Goal: Task Accomplishment & Management: Complete application form

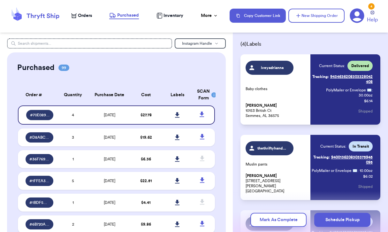
scroll to position [27, 0]
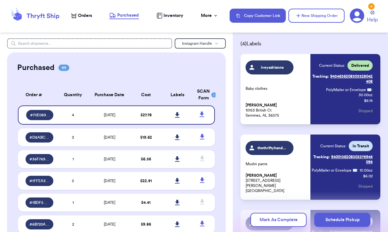
click at [336, 77] on link "Tracking: 9434636208303328042408" at bounding box center [342, 78] width 61 height 15
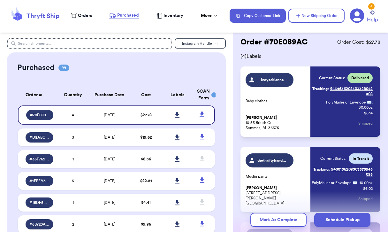
scroll to position [0, 0]
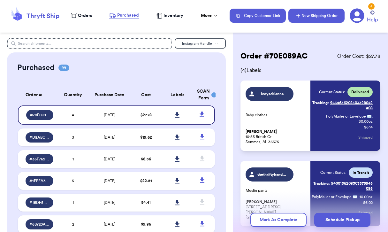
click at [316, 17] on button "New Shipping Order" at bounding box center [317, 16] width 56 height 14
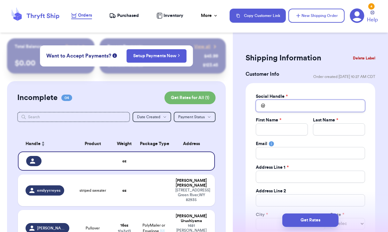
click at [282, 107] on input "Total Amount Paid" at bounding box center [310, 106] width 109 height 12
type input "i"
type input "it"
type input "its"
type input "itsv"
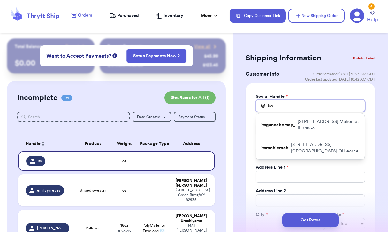
type input "its"
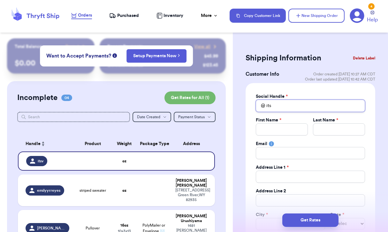
type input "itsc"
type input "itsca"
type input "itscam"
type input "itsca"
type input "itsc"
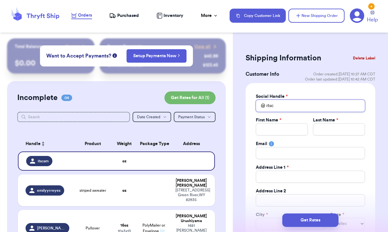
type input "its"
type input "it"
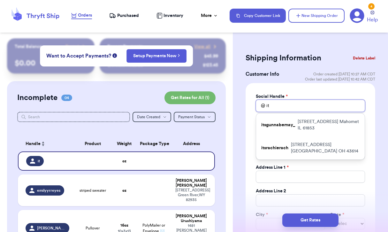
type input "its"
type input "itsc"
type input "itsca"
type input "itscam"
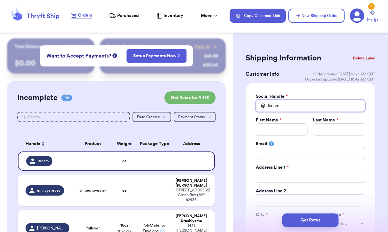
type input "itscami"
type input "itscamil"
type input "itscamila"
type input "itscamilar"
type input "itscamilary"
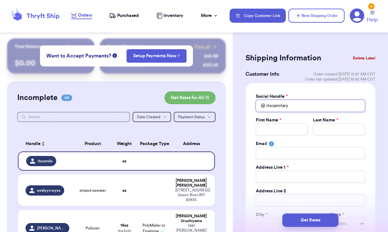
type input "itscamilaryd"
type input "itscamilaryde"
type input "itscamilaryder"
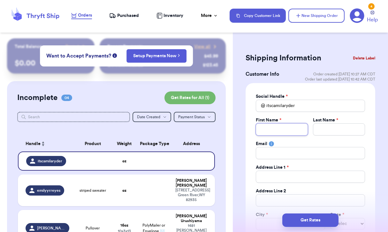
click at [283, 127] on input "Total Amount Paid" at bounding box center [282, 129] width 52 height 12
click at [311, 98] on div "Social Handle *" at bounding box center [310, 96] width 109 height 6
click at [366, 57] on button "Delete Label" at bounding box center [364, 58] width 27 height 14
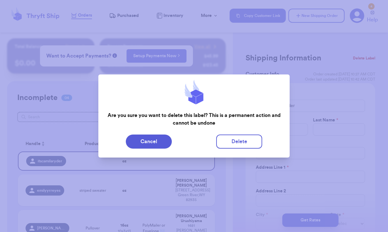
click at [263, 145] on div "Cancel Delete" at bounding box center [195, 142] width 182 height 14
click at [245, 141] on button "Delete" at bounding box center [239, 142] width 46 height 14
type input "striped sweater"
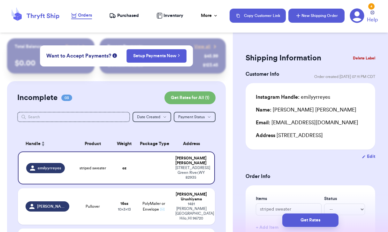
click at [334, 10] on button "New Shipping Order" at bounding box center [317, 16] width 56 height 14
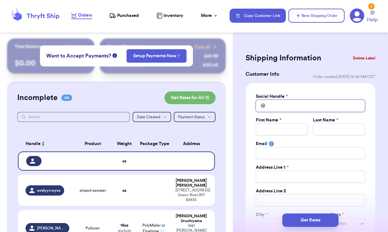
click at [305, 107] on input "Total Amount Paid" at bounding box center [310, 106] width 109 height 12
type input "c"
type input "ca"
type input "cam"
type input "ca"
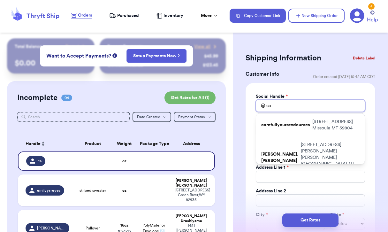
type input "c"
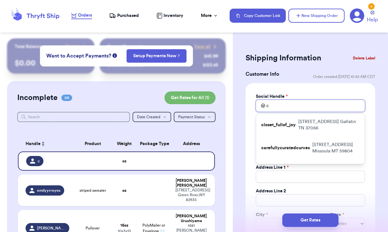
type input "ca"
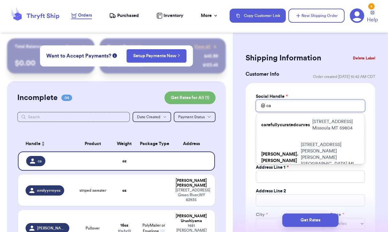
type input "c"
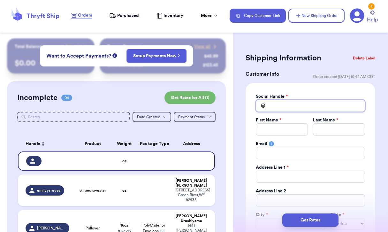
type input "r"
type input "ry"
type input "ryd"
type input "ryde"
type input "ryder"
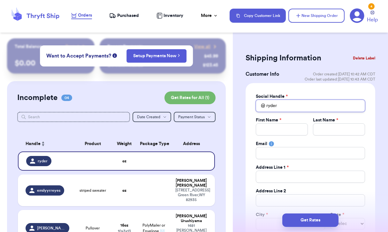
click at [321, 108] on input "ryder" at bounding box center [310, 106] width 109 height 12
type input "i"
type input "it"
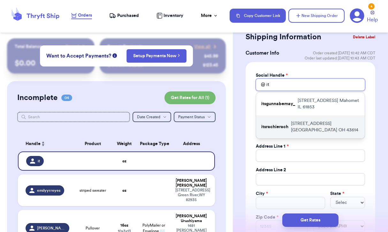
scroll to position [21, 0]
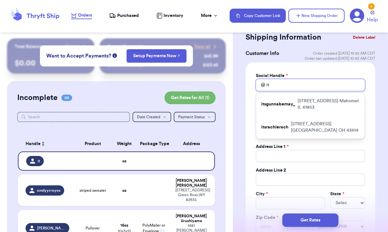
type input "its"
type input "itsc"
type input "itsca"
type input "itscam"
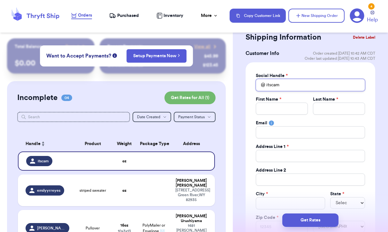
type input "itscami"
type input "itscamil"
type input "itscamila"
type input "itscamilar"
type input "itscamilary"
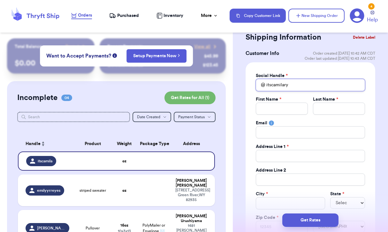
type input "itscamilaryd"
type input "itscamilaryde"
type input "itscamilaryder"
drag, startPoint x: 272, startPoint y: 87, endPoint x: 264, endPoint y: 87, distance: 7.7
click at [264, 87] on div "@ itscamilaryder" at bounding box center [310, 85] width 109 height 12
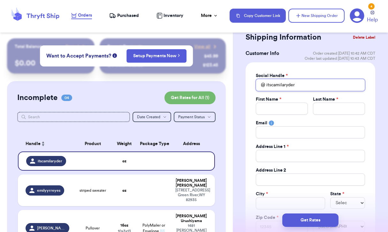
type input "camilaryder"
click at [308, 87] on input "camilaryder" at bounding box center [310, 85] width 109 height 12
drag, startPoint x: 302, startPoint y: 88, endPoint x: 262, endPoint y: 88, distance: 40.6
click at [262, 88] on div "@ camilaryder" at bounding box center [310, 85] width 109 height 12
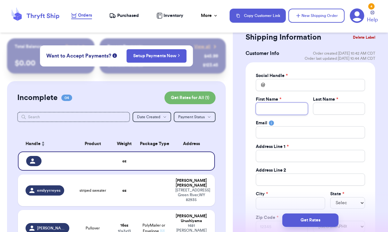
click at [284, 103] on input "Total Amount Paid" at bounding box center [282, 109] width 52 height 12
type input "C"
type input "Cam"
type input "Cami"
click at [337, 115] on div "Social Handle * @ First Name * Cami Last Name * Email Address Line 1 * Address …" at bounding box center [310, 153] width 109 height 160
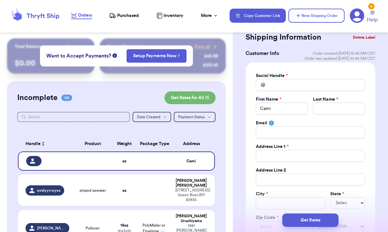
click at [337, 115] on div "Social Handle * @ First Name * Cami Last Name * Email Address Line 1 * Address …" at bounding box center [310, 153] width 109 height 160
click at [338, 111] on input "Total Amount Paid" at bounding box center [339, 109] width 52 height 12
type input "R"
type input "Ry"
type input "Ryd"
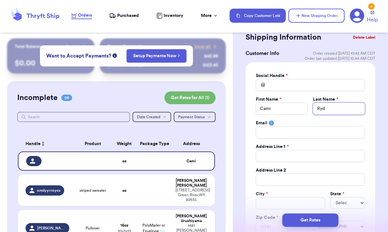
type input "Ryde"
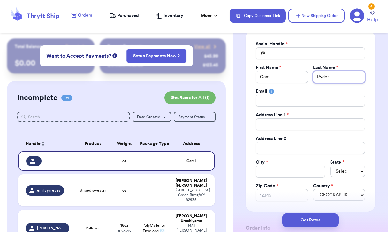
scroll to position [44, 0]
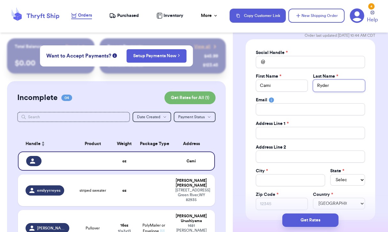
type input "Ryder"
click at [302, 134] on input "Total Amount Paid" at bounding box center [310, 133] width 109 height 12
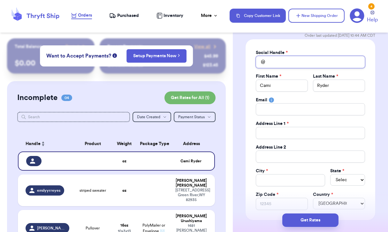
click at [304, 58] on input "Total Amount Paid" at bounding box center [310, 62] width 109 height 12
type input "c"
type input "cam"
type input "cami"
type input "camil"
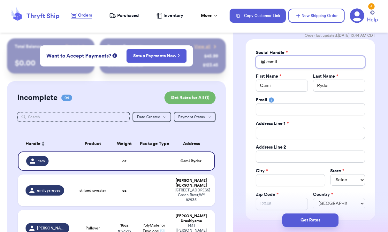
type input "camila"
type input "camilaa"
type input "camila"
type input "camil"
type input "cami"
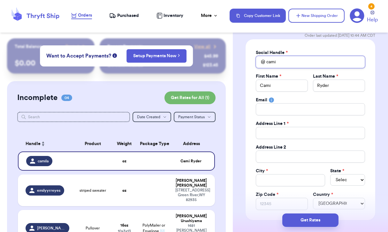
type input "cam"
type input "ca"
type input "c"
type input "ca"
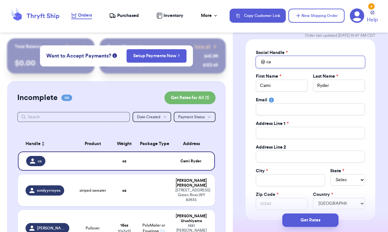
type input "cam"
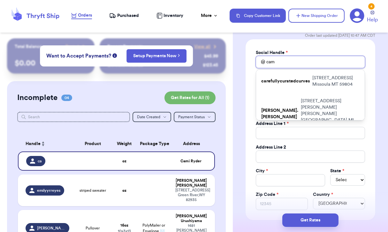
type input "cami"
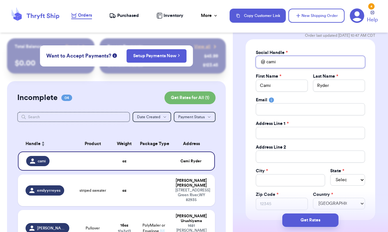
type input "camir"
type input "camiry"
type input "camiryd"
type input "camiryde"
type input "camiryder"
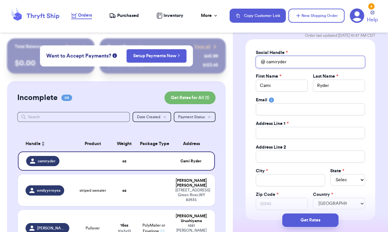
click at [296, 61] on input "camiryder" at bounding box center [310, 62] width 109 height 12
type input "c"
type input "ca"
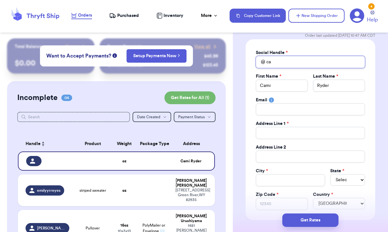
type input "cam"
type input "cami"
type input "camil"
type input "camila"
type input "camil"
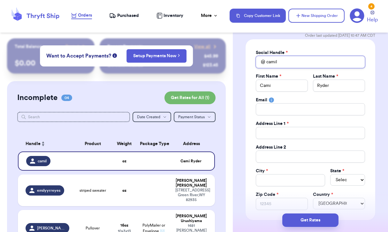
type input "camill"
type input "camilll"
type input "camillll"
type input "camilllla"
type input "camillll"
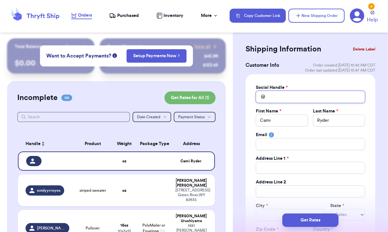
scroll to position [0, 0]
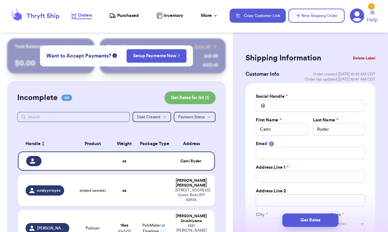
click at [364, 55] on button "Delete Label" at bounding box center [364, 58] width 27 height 14
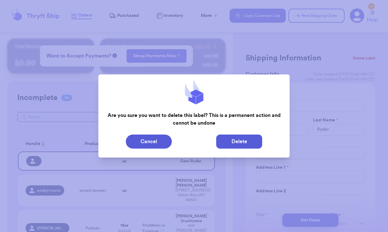
click at [248, 139] on button "Delete" at bounding box center [239, 142] width 46 height 14
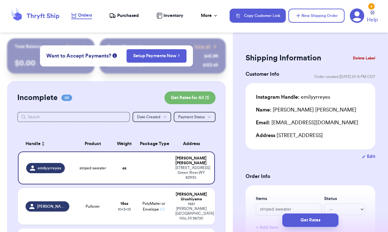
click at [135, 16] on span "Purchased" at bounding box center [128, 15] width 22 height 6
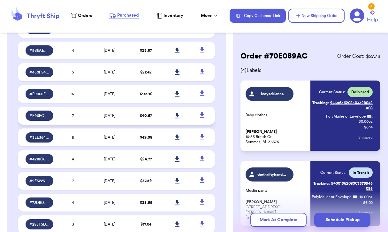
scroll to position [979, 0]
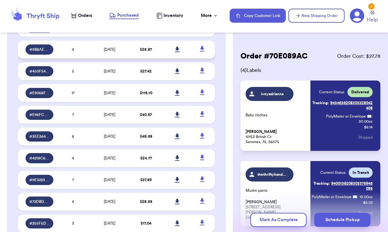
click at [112, 50] on span "[DATE]" at bounding box center [110, 50] width 12 height 4
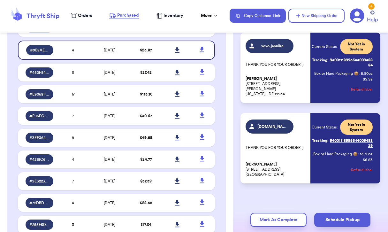
scroll to position [212, 0]
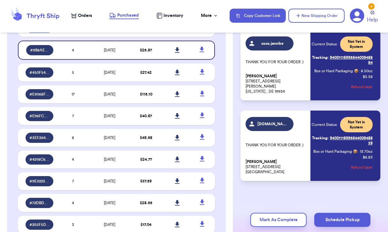
drag, startPoint x: 284, startPoint y: 172, endPoint x: 244, endPoint y: 163, distance: 40.5
click at [244, 163] on div "lovelysunshine.co THANK YOU FOR YOUR ORDER :) Cami Ryder 5381 OAKMONT VILLAGE C…" at bounding box center [311, 146] width 140 height 70
copy p "Cami Ryder 5381 OAKMONT VILLAGE CIR Lake Worth, FL 33463"
click at [284, 174] on p "Cami Ryder 5381 OAKMONT VILLAGE CIR Lake Worth, FL 33463" at bounding box center [276, 166] width 61 height 15
click at [83, 15] on span "Orders" at bounding box center [85, 15] width 14 height 6
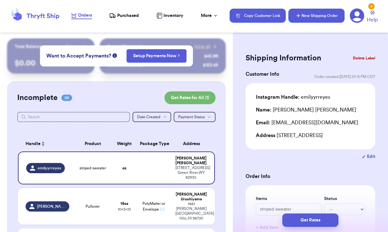
click at [315, 11] on button "New Shipping Order" at bounding box center [317, 16] width 56 height 14
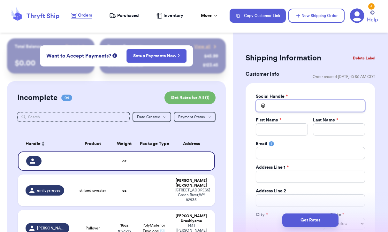
click at [284, 100] on input "Total Amount Paid" at bounding box center [310, 106] width 109 height 12
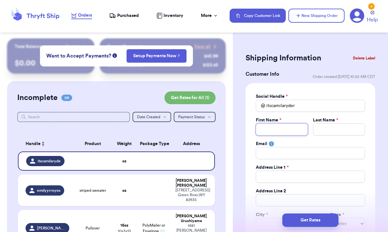
click at [303, 128] on input "Total Amount Paid" at bounding box center [282, 129] width 52 height 12
click at [355, 134] on input "Total Amount Paid" at bounding box center [339, 129] width 52 height 12
click at [307, 162] on div "Social Handle * @ itscamilaryder First Name * Cami Last Name * Ryder Email Addr…" at bounding box center [310, 173] width 109 height 160
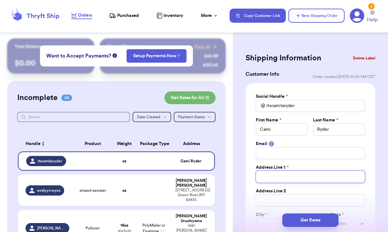
click at [305, 175] on input "Total Amount Paid" at bounding box center [310, 177] width 109 height 12
paste input "5381 OAKMONT VILLAGE CIR Lake Worth, FL 33463"
drag, startPoint x: 362, startPoint y: 175, endPoint x: 316, endPoint y: 177, distance: 45.4
click at [316, 177] on input "5381 OAKMONT VILLAGE CIR Lake Worth, FL 33463" at bounding box center [310, 177] width 109 height 12
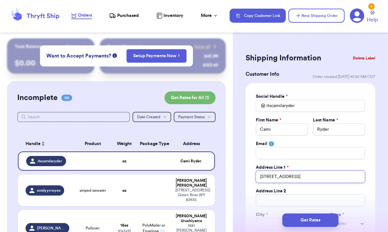
scroll to position [0, 0]
click at [287, 198] on input "Total Amount Paid" at bounding box center [310, 200] width 109 height 12
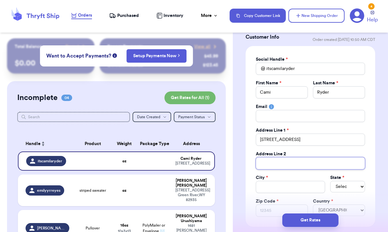
scroll to position [37, 0]
click at [282, 193] on div "City *" at bounding box center [290, 184] width 69 height 19
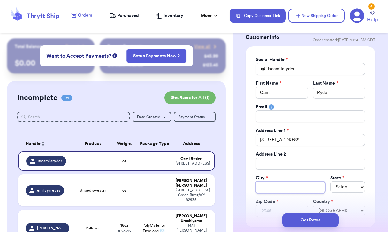
click at [282, 189] on input "Total Amount Paid" at bounding box center [290, 187] width 69 height 12
paste input "Lake Worth, FL 33463"
drag, startPoint x: 313, startPoint y: 187, endPoint x: 292, endPoint y: 187, distance: 21.1
click at [292, 187] on input "Lake Worth, FL 33463" at bounding box center [290, 187] width 69 height 12
click at [348, 187] on select "Select AL AK AZ AR CA CO CT DE DC FL GA HI ID IL IN IA KS KY LA ME MD MA MI MN …" at bounding box center [347, 187] width 35 height 12
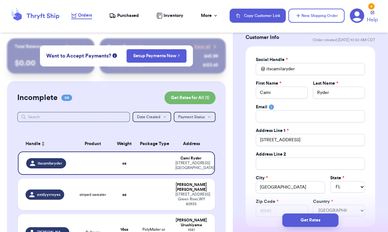
click at [280, 211] on div "Get Rates" at bounding box center [310, 220] width 155 height 24
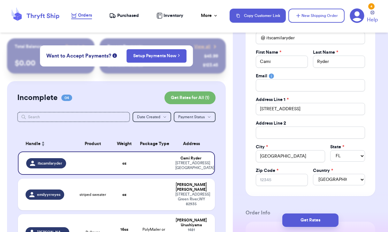
scroll to position [69, 0]
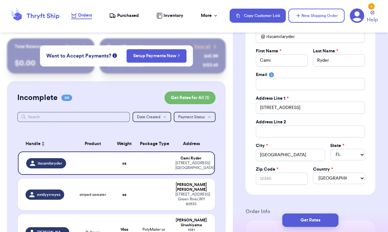
click at [273, 170] on label "Zip Code *" at bounding box center [267, 169] width 23 height 6
click at [273, 173] on input "Zip Code *" at bounding box center [282, 179] width 52 height 12
paste input "33463"
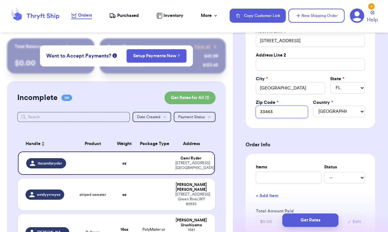
scroll to position [146, 0]
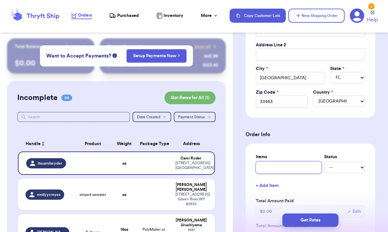
click at [300, 166] on input "text" at bounding box center [289, 167] width 66 height 12
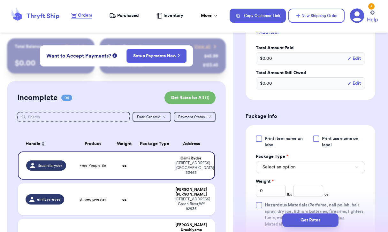
scroll to position [304, 0]
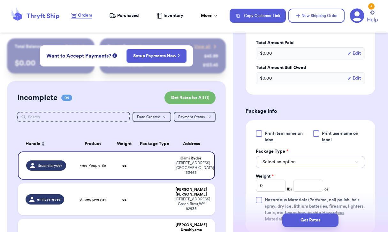
click at [308, 162] on button "Select an option" at bounding box center [310, 162] width 109 height 12
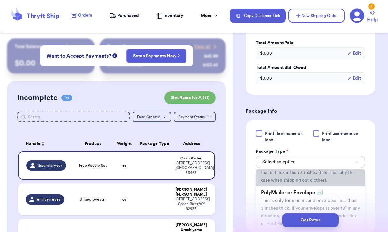
scroll to position [32, 0]
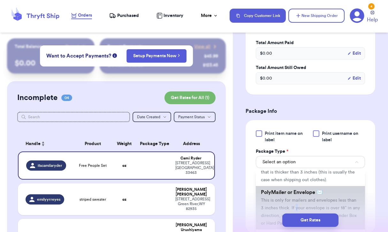
click at [292, 205] on li "PolyMailer or Envelope ✉️ This is only for mailers and envelopes less than 3 in…" at bounding box center [310, 207] width 109 height 43
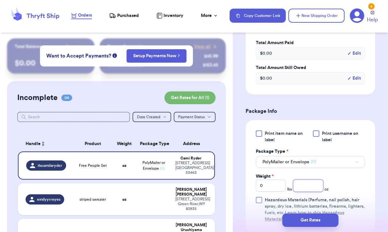
click at [313, 189] on input "number" at bounding box center [308, 186] width 30 height 12
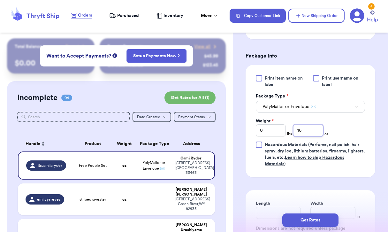
scroll to position [368, 0]
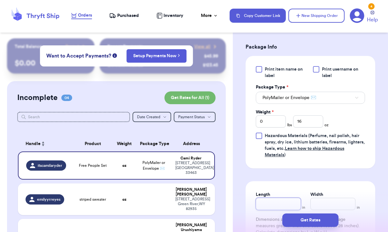
click at [264, 203] on input "Length" at bounding box center [278, 204] width 45 height 12
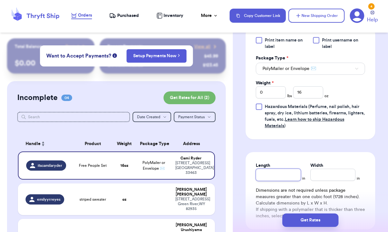
scroll to position [398, 0]
click at [324, 178] on input "Width *" at bounding box center [333, 174] width 45 height 12
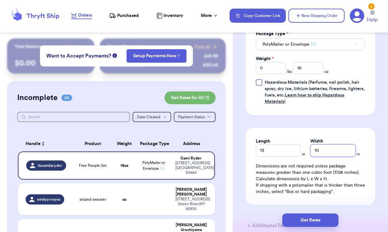
scroll to position [439, 0]
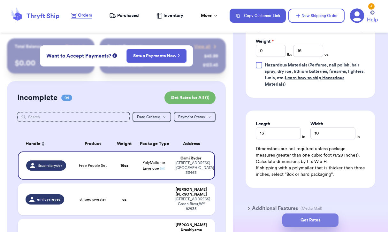
click at [302, 216] on button "Get Rates" at bounding box center [310, 219] width 56 height 13
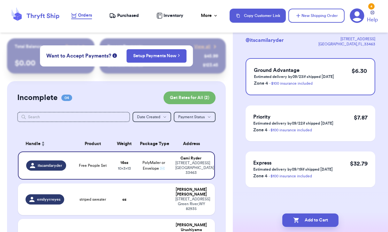
scroll to position [0, 0]
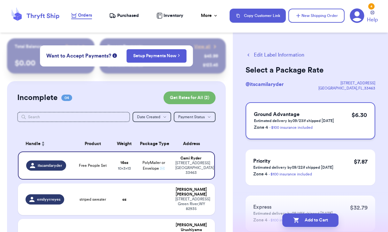
click at [326, 118] on p "Estimated delivery by 09/23 if shipped today" at bounding box center [294, 120] width 80 height 5
click at [312, 216] on button "Add to Cart" at bounding box center [310, 219] width 56 height 13
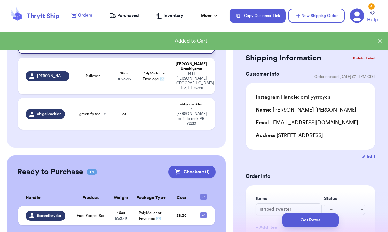
scroll to position [130, 0]
